Goal: Task Accomplishment & Management: Manage account settings

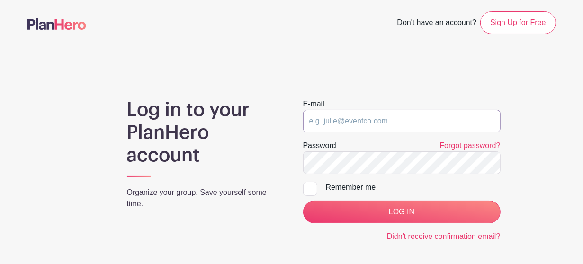
type input "[PERSON_NAME][EMAIL_ADDRESS][DOMAIN_NAME]"
click at [373, 122] on input "[PERSON_NAME][EMAIL_ADDRESS][DOMAIN_NAME]" at bounding box center [402, 121] width 198 height 23
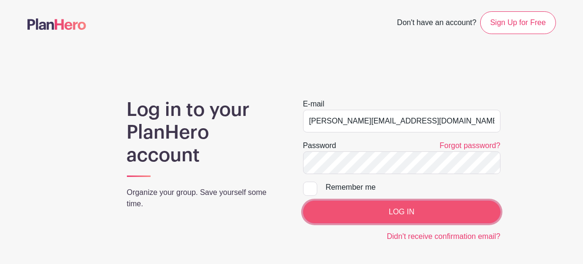
click at [353, 216] on input "LOG IN" at bounding box center [402, 212] width 198 height 23
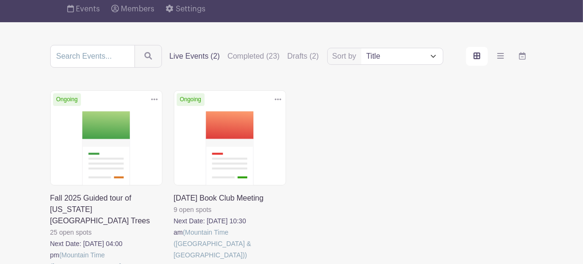
scroll to position [80, 0]
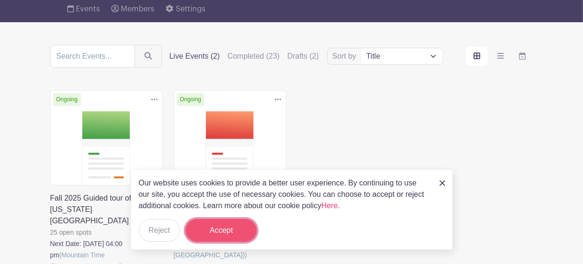
click at [211, 232] on button "Accept" at bounding box center [221, 230] width 71 height 23
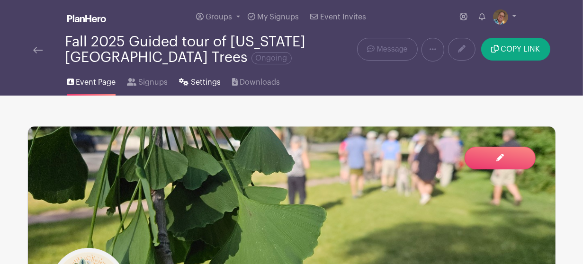
click at [204, 83] on span "Settings" at bounding box center [206, 82] width 30 height 11
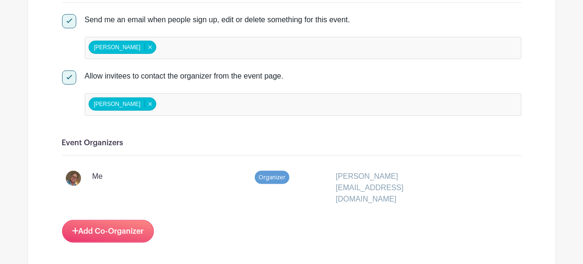
scroll to position [470, 0]
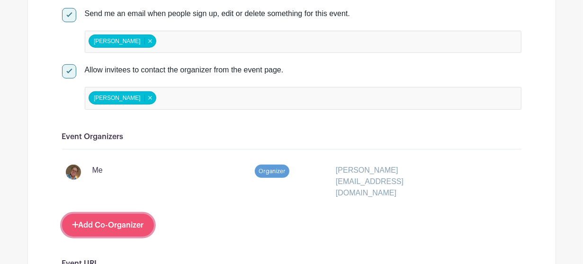
click at [121, 214] on link "Add Co-Organizer" at bounding box center [108, 225] width 92 height 23
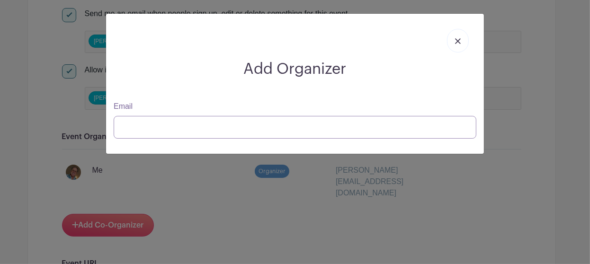
click at [133, 132] on input "Email" at bounding box center [295, 127] width 363 height 23
paste input "https://schedule.planhero.com/events/8c474052a/settings"
type input "https://schedule.planhero.com/events/8c474052a/settings"
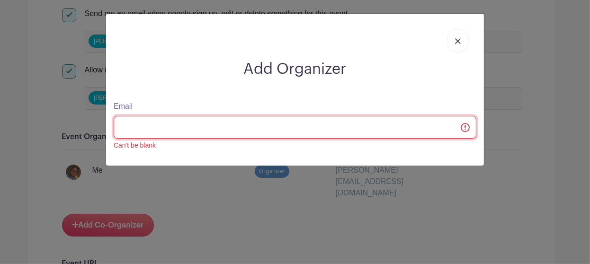
click at [301, 129] on input "Email" at bounding box center [295, 127] width 363 height 23
type input "marc.linit@gm"
click at [298, 129] on input "Email" at bounding box center [295, 127] width 363 height 23
type input "marc.linit@g"
click at [183, 128] on input "Email" at bounding box center [295, 127] width 363 height 23
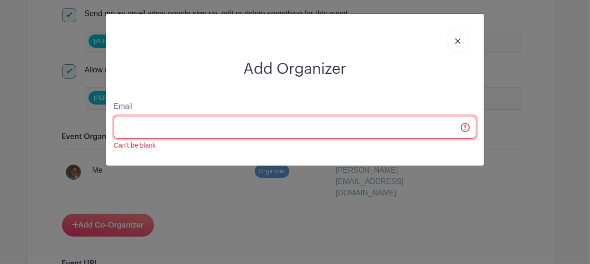
click at [183, 128] on input "Email" at bounding box center [295, 127] width 363 height 23
type input "marc.linit@G"
click at [464, 127] on input "Email" at bounding box center [295, 127] width 363 height 23
click at [358, 133] on input "Email" at bounding box center [295, 127] width 363 height 23
paste input "marc.linit@gmail.com"
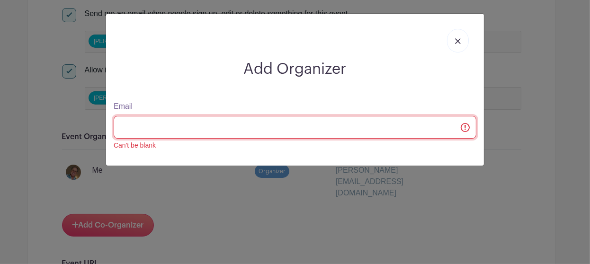
type input "marc.linit@gmail.com"
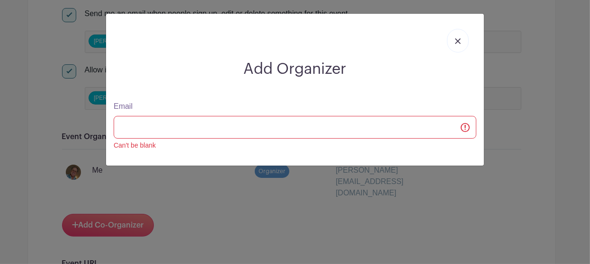
click at [461, 44] on link at bounding box center [458, 41] width 22 height 24
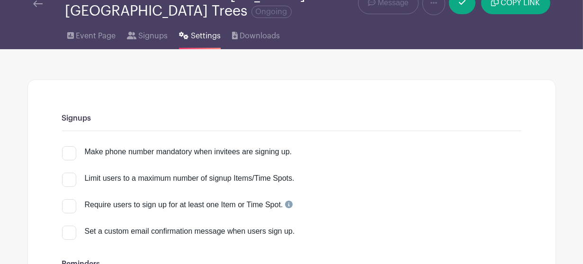
scroll to position [0, 0]
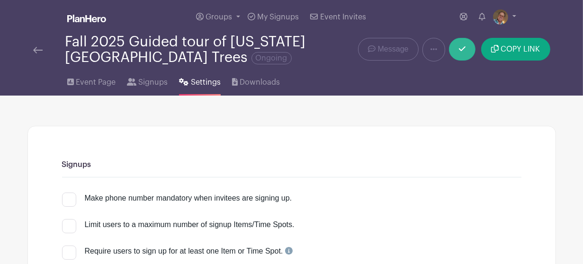
click at [463, 50] on icon at bounding box center [462, 48] width 7 height 5
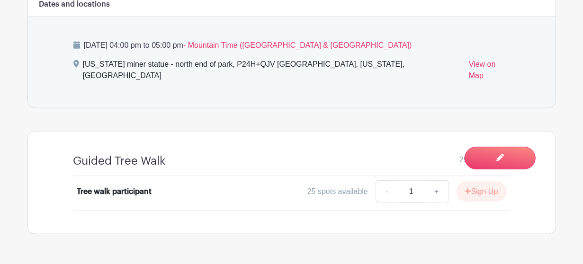
scroll to position [735, 0]
